Goal: Entertainment & Leisure: Browse casually

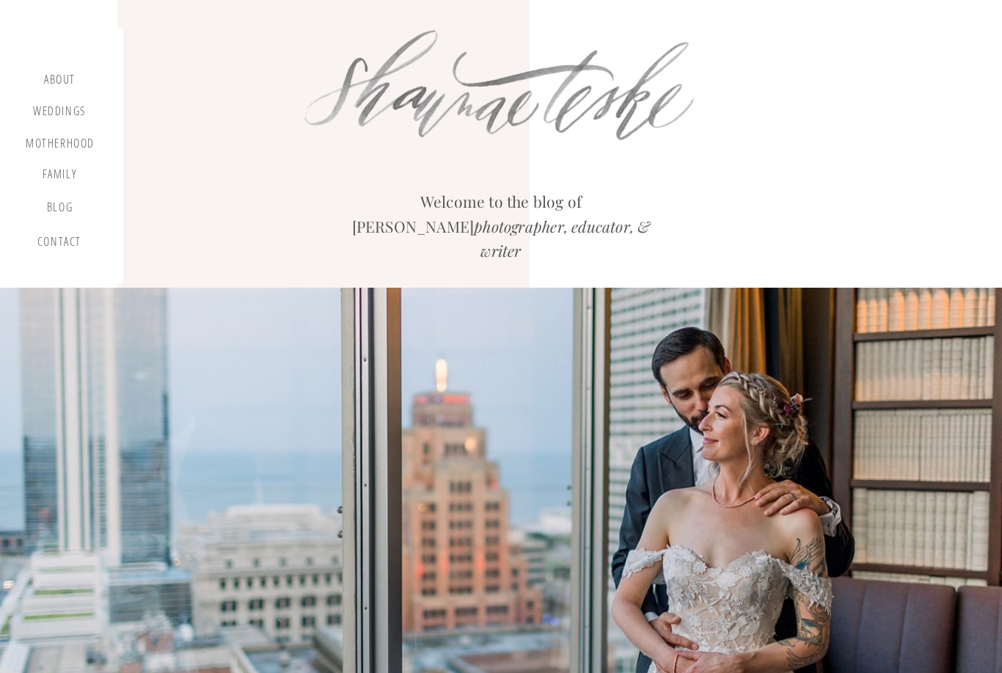
click at [67, 112] on div "Weddings" at bounding box center [60, 113] width 56 height 18
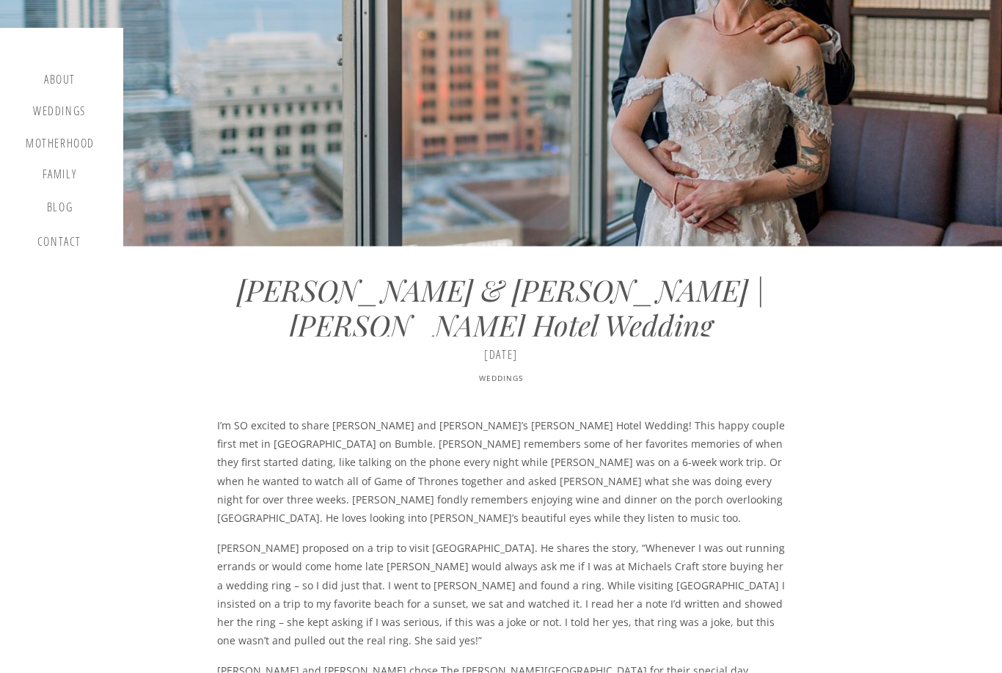
scroll to position [472, 0]
click at [51, 207] on div "blog" at bounding box center [59, 210] width 43 height 21
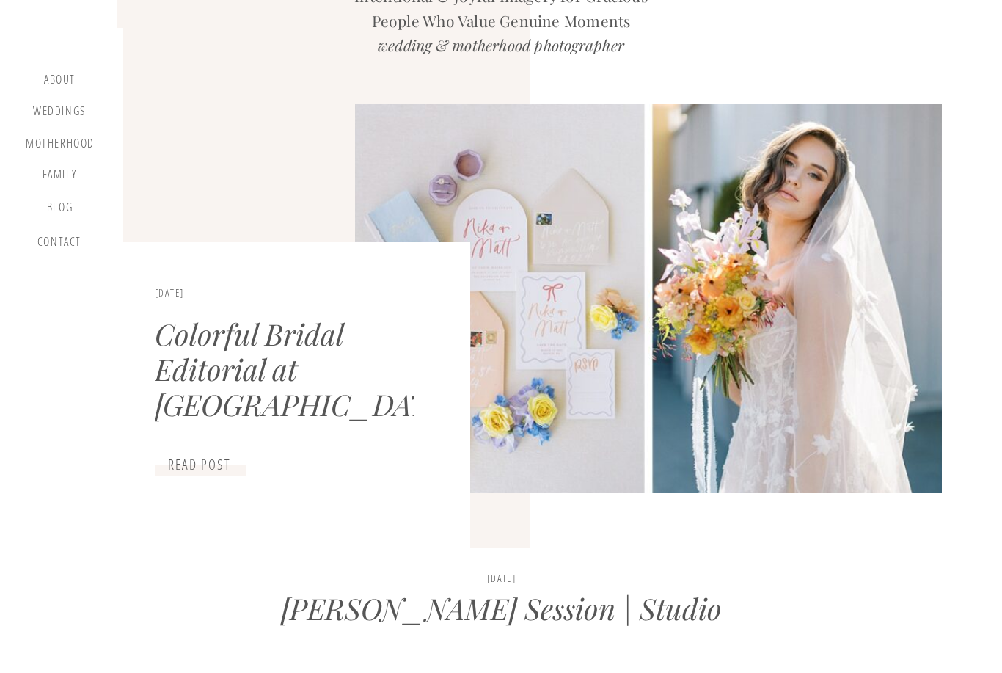
scroll to position [228, 0]
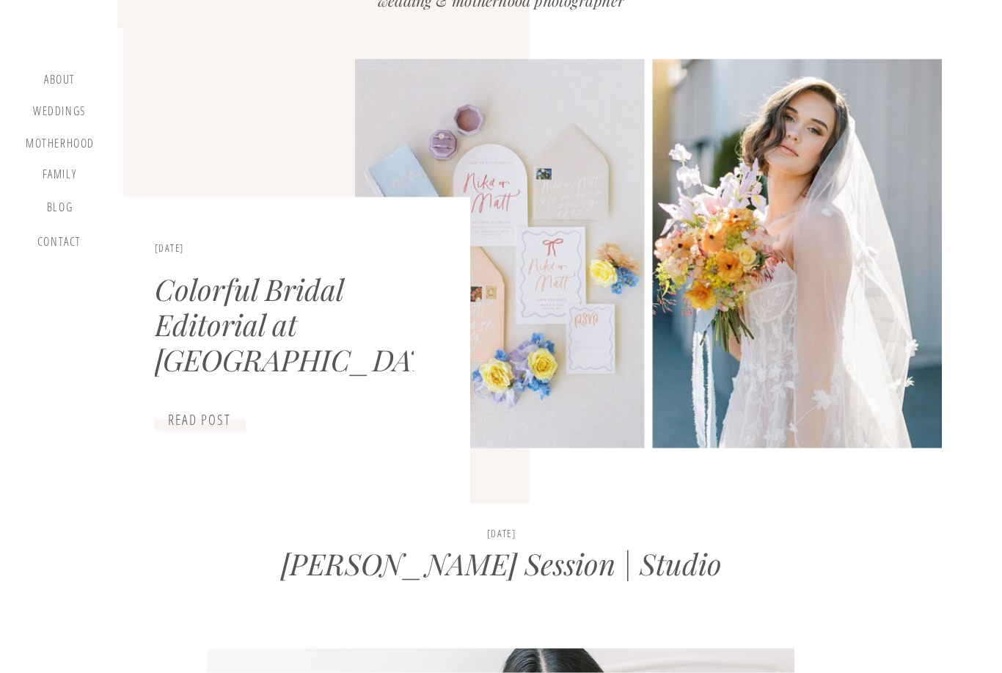
click at [211, 421] on h3 "read post" at bounding box center [200, 421] width 90 height 18
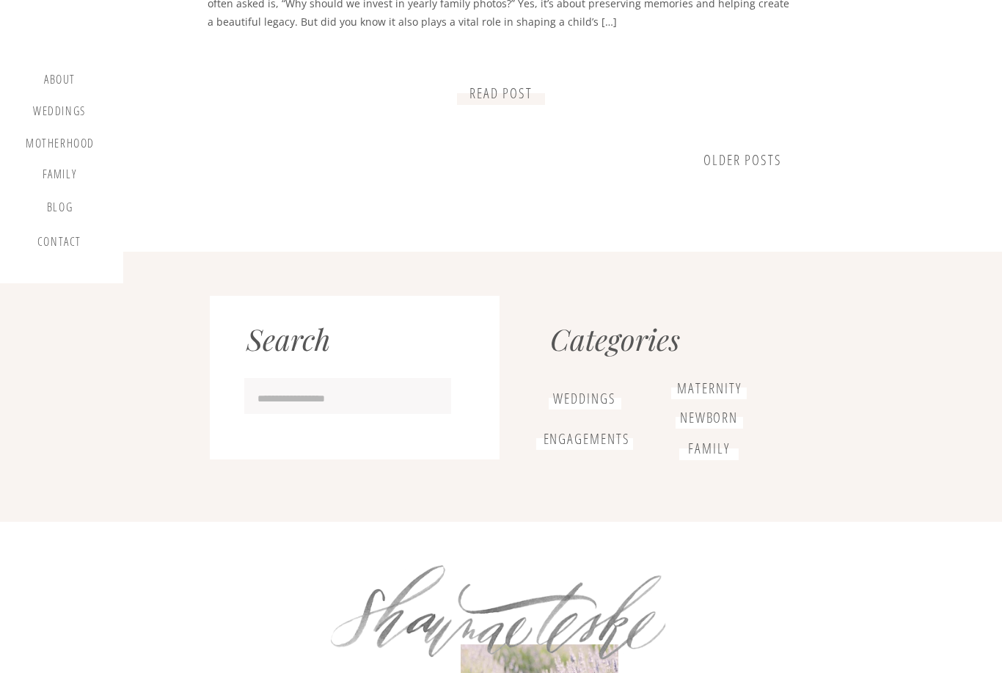
scroll to position [1983, 0]
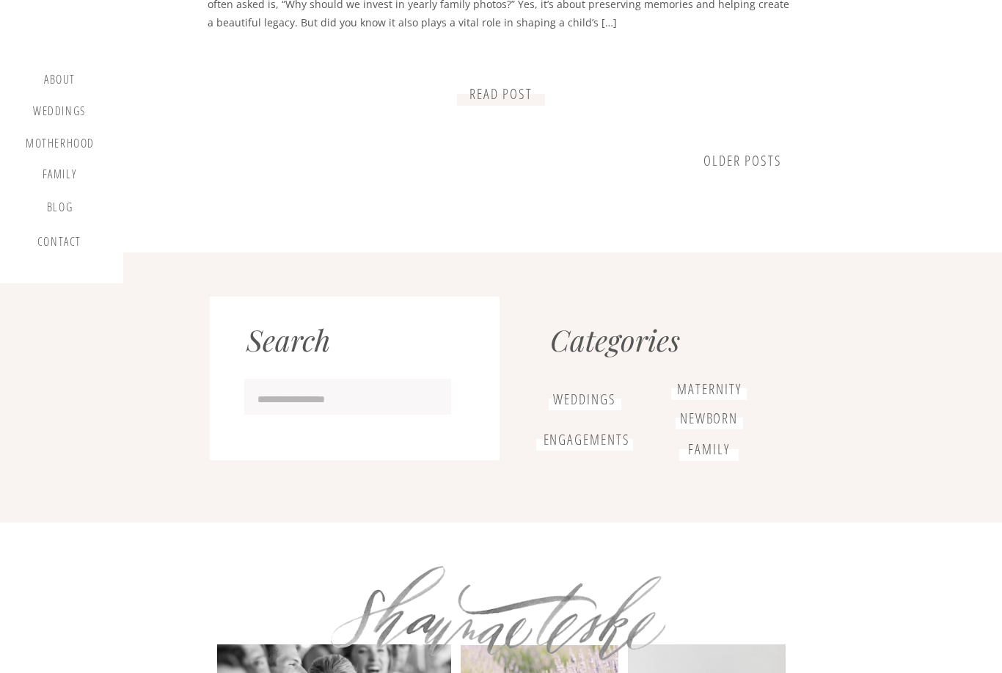
click at [758, 165] on link "older Posts" at bounding box center [743, 160] width 79 height 19
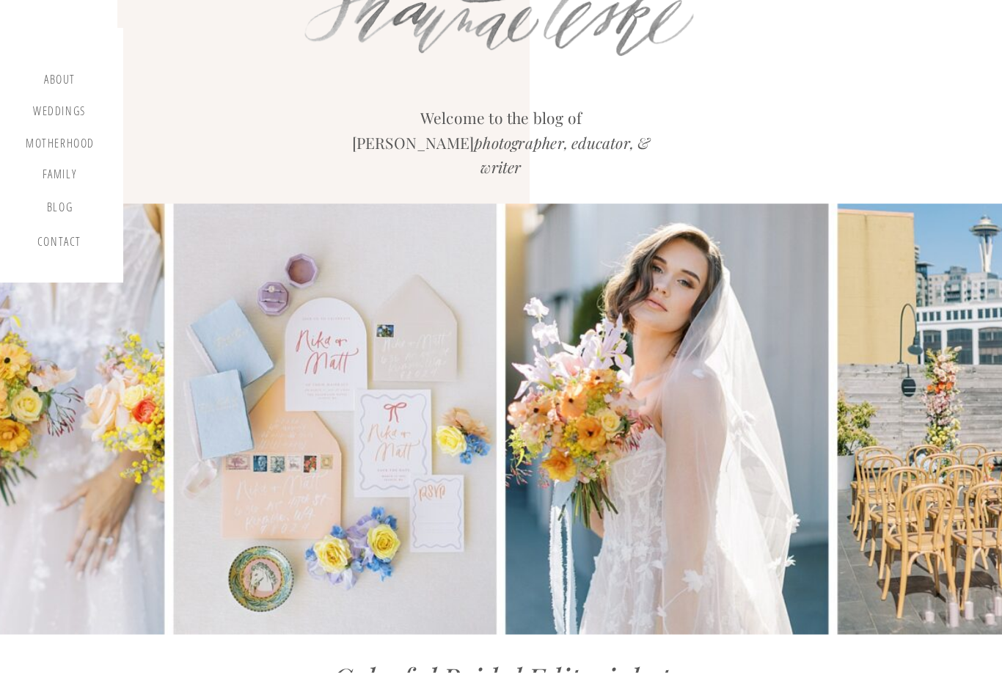
scroll to position [109, 0]
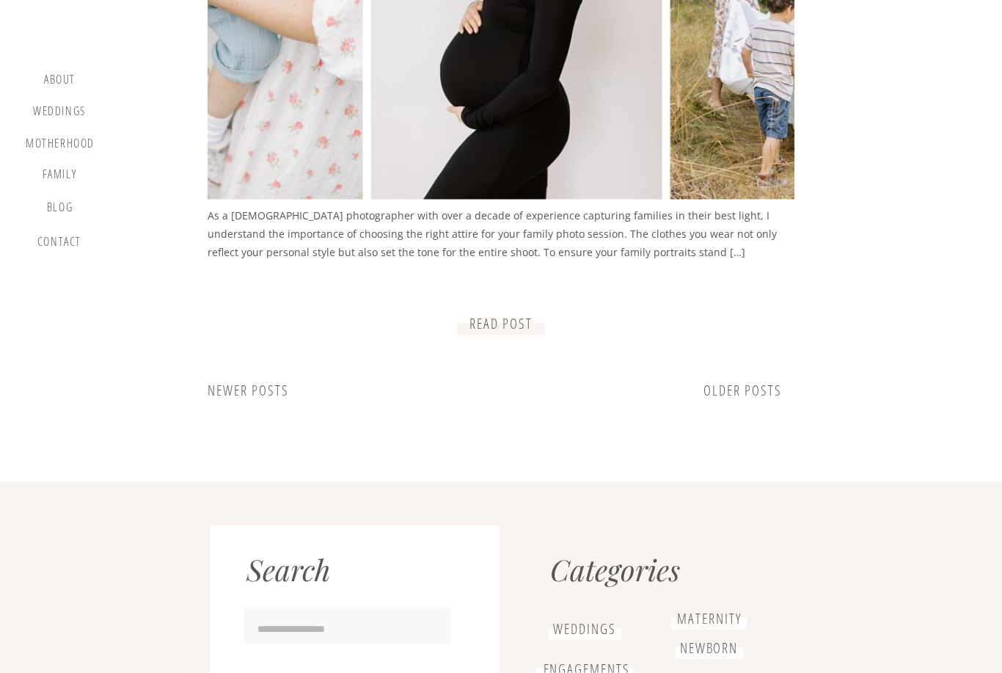
scroll to position [1754, 0]
click at [754, 395] on link "older Posts" at bounding box center [743, 389] width 79 height 19
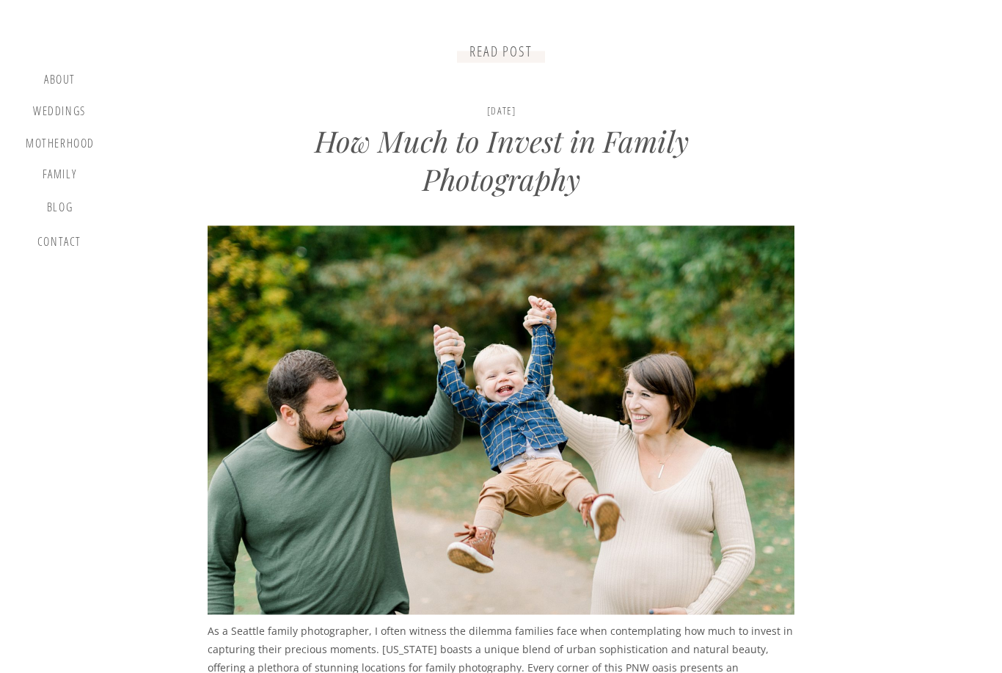
scroll to position [1339, 0]
click at [51, 112] on div "Weddings" at bounding box center [60, 113] width 56 height 18
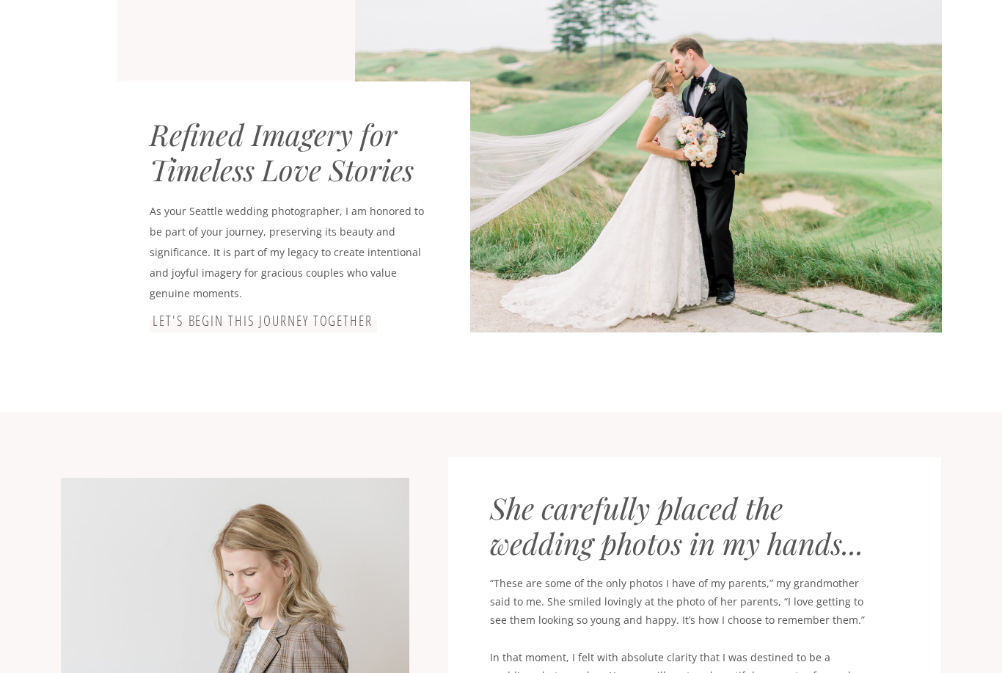
click at [340, 321] on h3 "let's begin this journey together" at bounding box center [263, 322] width 226 height 18
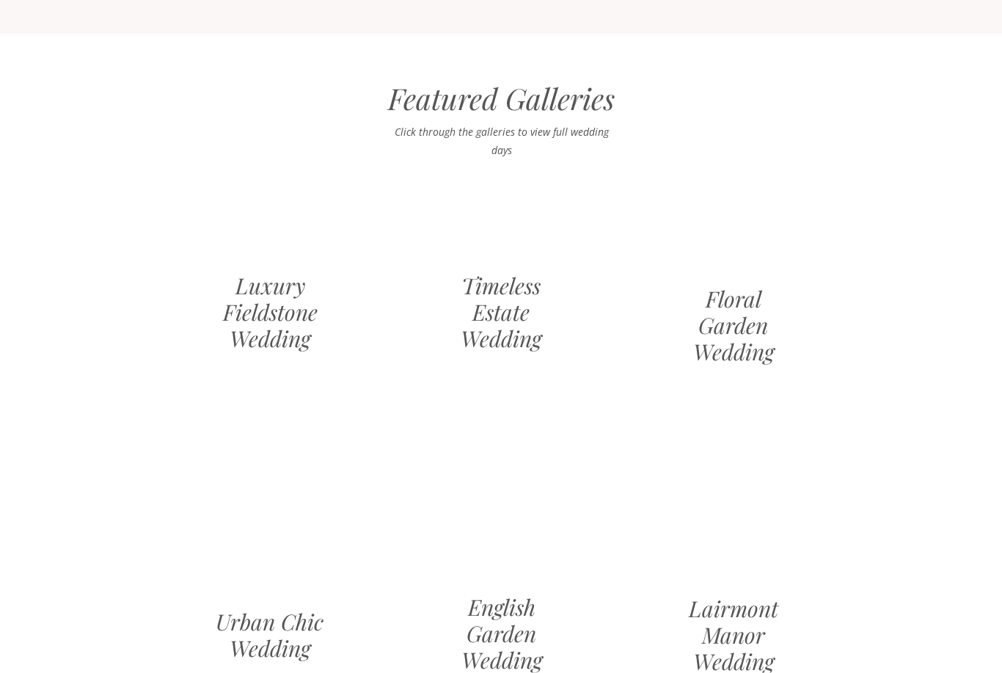
scroll to position [1273, 0]
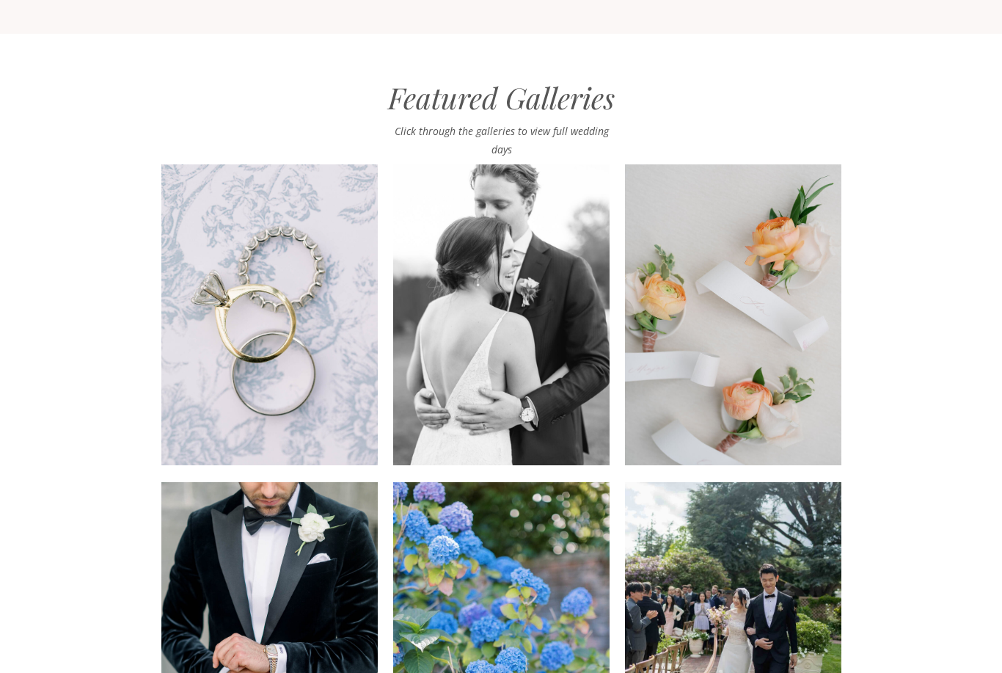
click at [304, 337] on div at bounding box center [269, 314] width 216 height 301
